Goal: Task Accomplishment & Management: Use online tool/utility

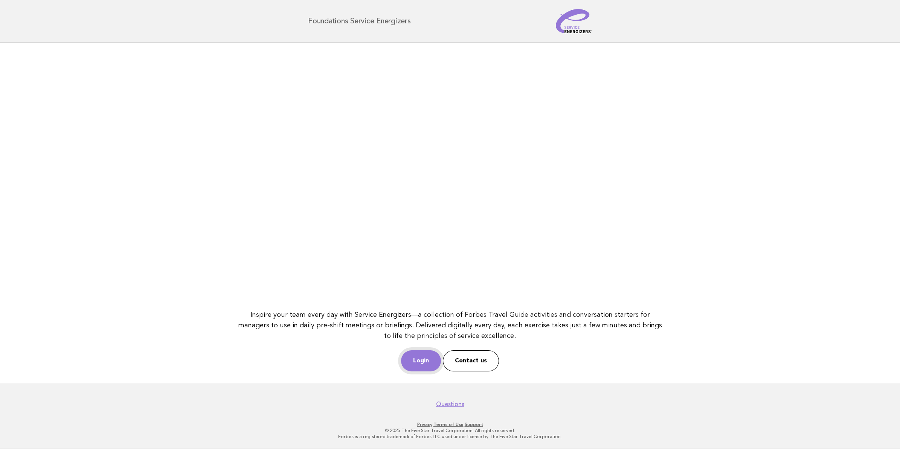
click at [419, 364] on link "Login" at bounding box center [421, 360] width 40 height 21
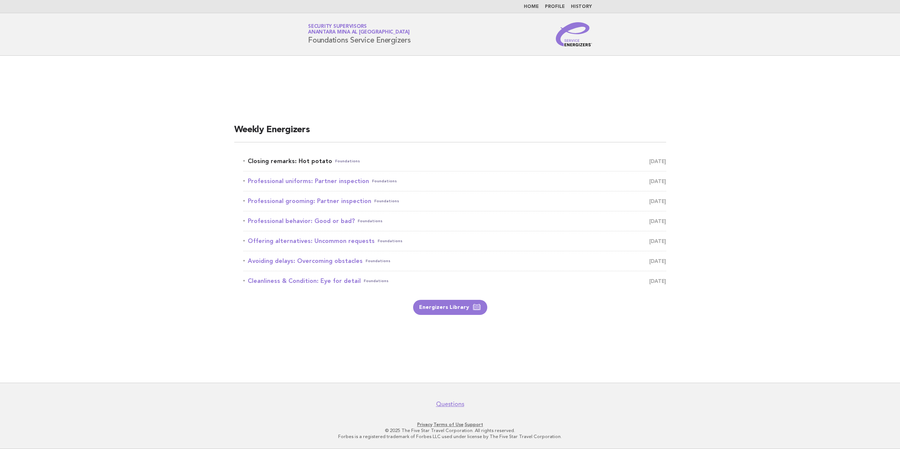
click at [280, 159] on link "Closing remarks: Hot potato Foundations [DATE]" at bounding box center [454, 161] width 423 height 11
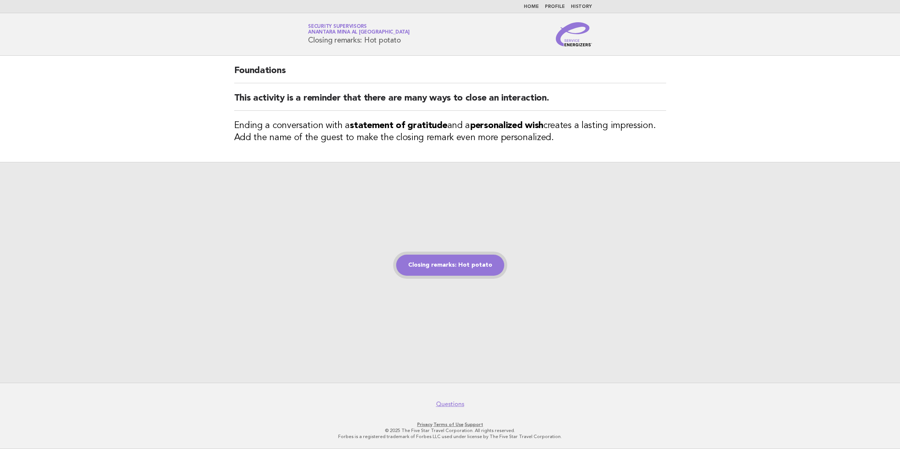
click at [460, 267] on link "Closing remarks: Hot potato" at bounding box center [450, 265] width 108 height 21
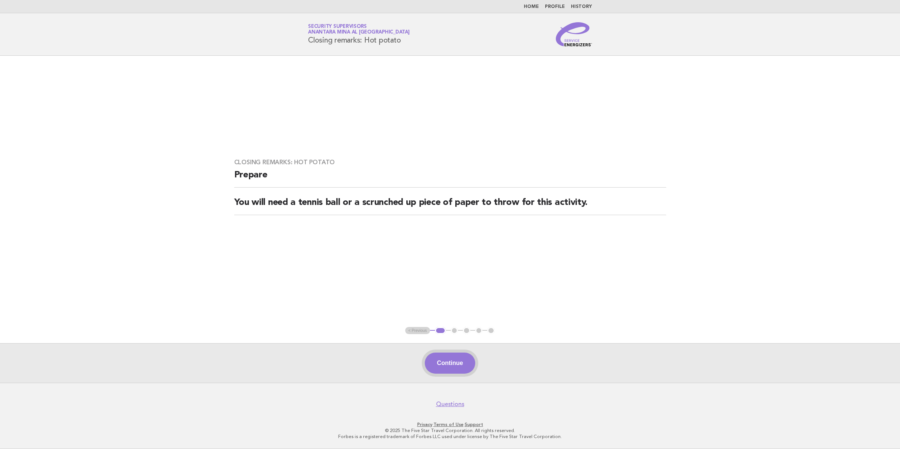
click at [454, 356] on button "Continue" at bounding box center [450, 362] width 50 height 21
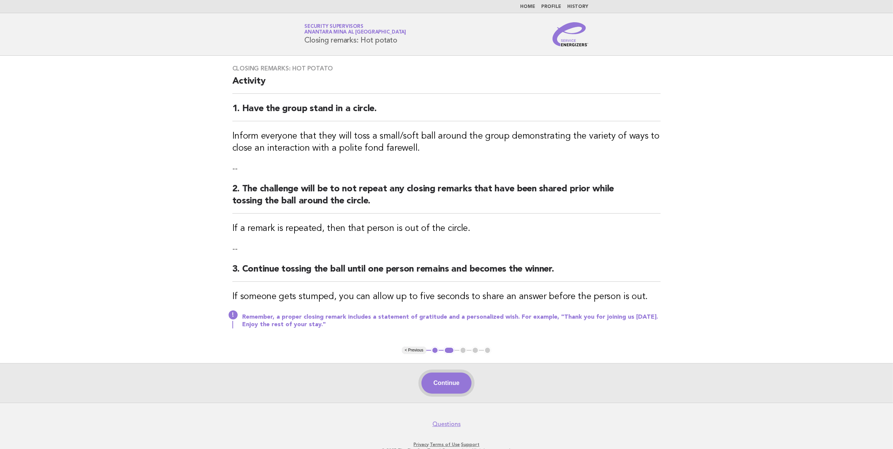
click at [449, 381] on button "Continue" at bounding box center [446, 382] width 50 height 21
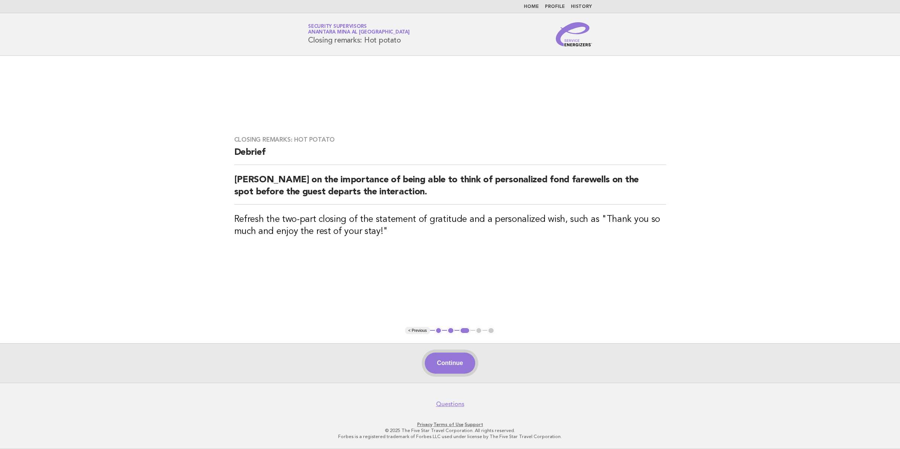
click at [450, 360] on button "Continue" at bounding box center [450, 362] width 50 height 21
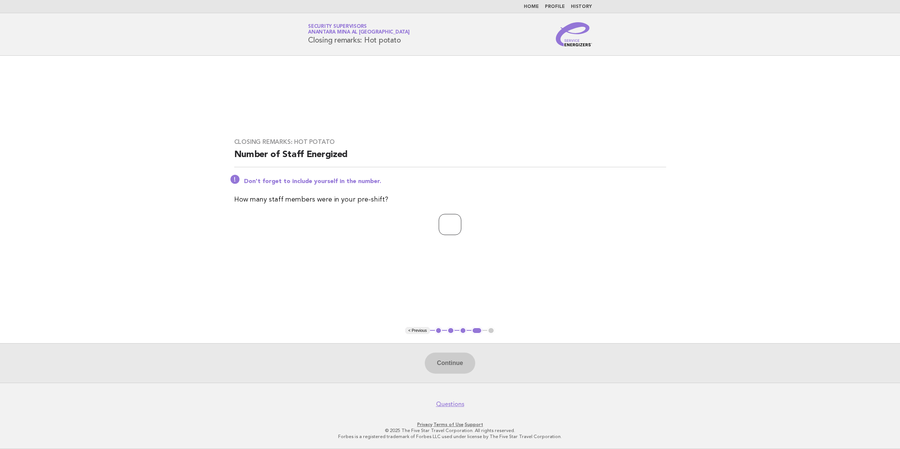
click at [444, 217] on input "number" at bounding box center [450, 224] width 23 height 21
type input "**"
click at [451, 366] on button "Continue" at bounding box center [450, 362] width 50 height 21
